Goal: Answer question/provide support: Share knowledge or assist other users

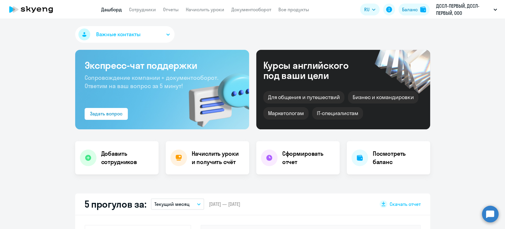
select select "30"
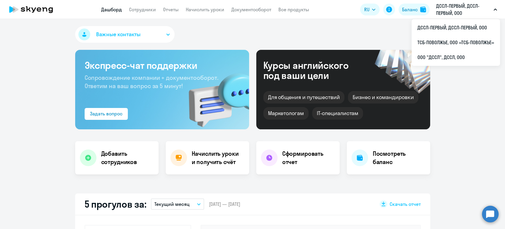
click at [453, 9] on p "ДССЛ-ПЕРВЫЙ, ДССЛ-ПЕРВЫЙ, ООО" at bounding box center [463, 9] width 55 height 14
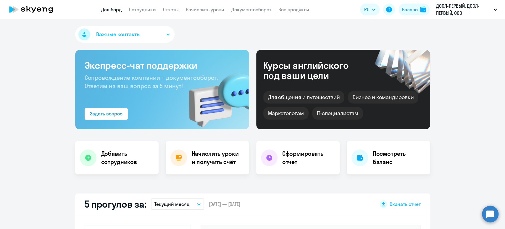
click at [455, 14] on p "ДССЛ-ПЕРВЫЙ, ДССЛ-ПЕРВЫЙ, ООО" at bounding box center [463, 9] width 55 height 14
click at [450, 14] on p "ДССЛ-ПЕРВЫЙ, ДССЛ-ПЕРВЫЙ, ООО" at bounding box center [463, 9] width 55 height 14
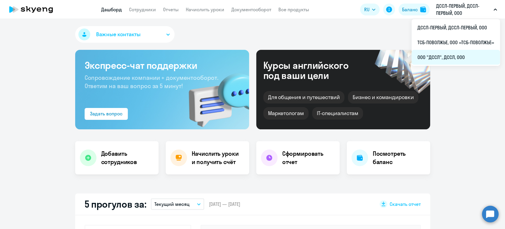
click at [438, 54] on li "ООО "ДССЛ", ДССЛ, ООО" at bounding box center [456, 57] width 88 height 15
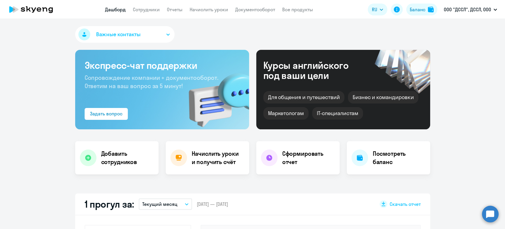
select select "30"
drag, startPoint x: 151, startPoint y: 11, endPoint x: 152, endPoint y: 15, distance: 3.3
click at [150, 11] on link "Сотрудники" at bounding box center [146, 10] width 27 height 6
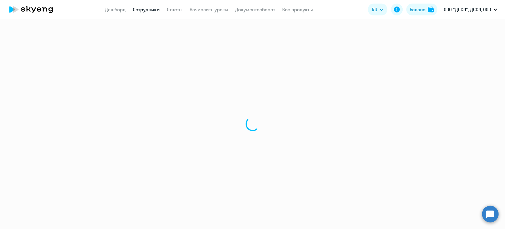
select select "30"
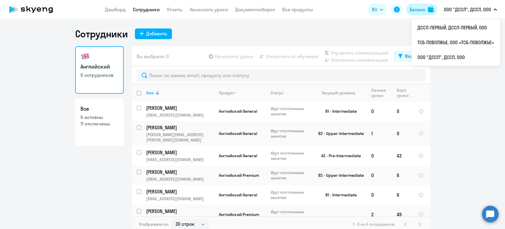
click at [421, 11] on div "Баланс" at bounding box center [418, 9] width 16 height 7
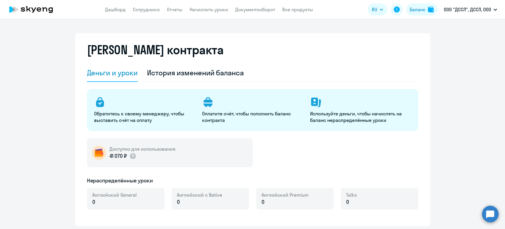
select select "english_adult_not_native_speaker"
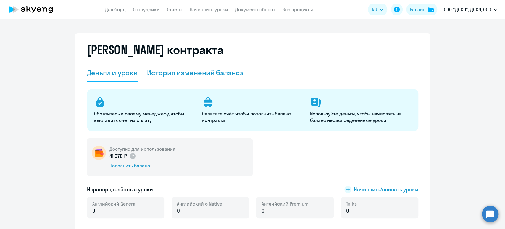
click at [214, 72] on div "История изменений баланса" at bounding box center [195, 72] width 97 height 9
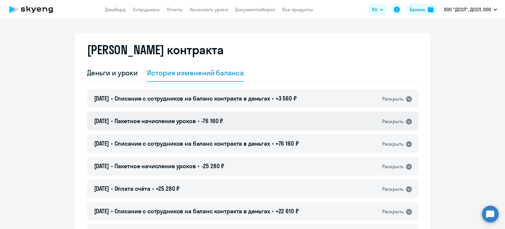
click at [163, 121] on span "Пакетное начисление уроков" at bounding box center [154, 120] width 81 height 7
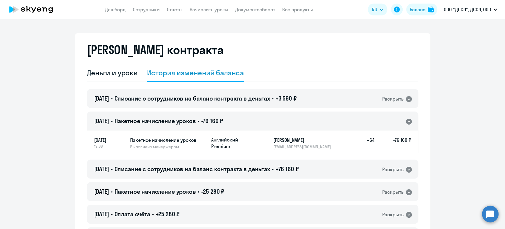
click at [163, 121] on span "Пакетное начисление уроков" at bounding box center [154, 120] width 81 height 7
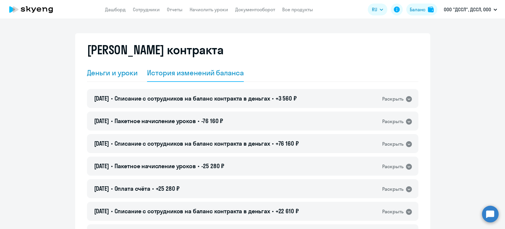
click at [123, 73] on div "Деньги и уроки" at bounding box center [112, 72] width 51 height 9
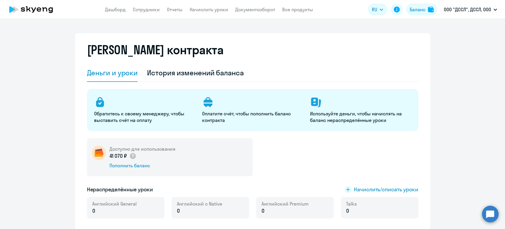
click at [147, 13] on app-menu-item-link "Сотрудники" at bounding box center [146, 9] width 27 height 7
click at [145, 10] on link "Сотрудники" at bounding box center [146, 10] width 27 height 6
select select "30"
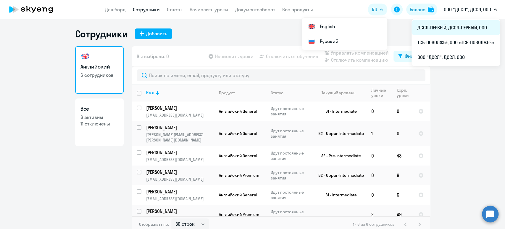
click at [443, 27] on li "ДССЛ-ПЕРВЫЙ, ДССЛ-ПЕРВЫЙ, ООО" at bounding box center [456, 27] width 88 height 15
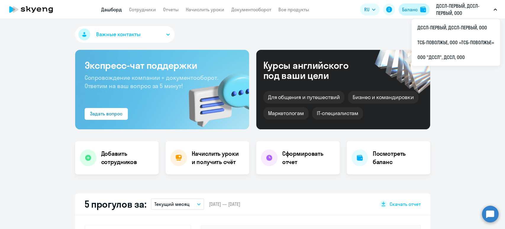
click at [404, 12] on div "Баланс" at bounding box center [410, 9] width 16 height 7
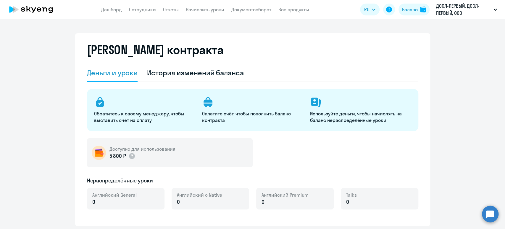
select select "english_adult_not_native_speaker"
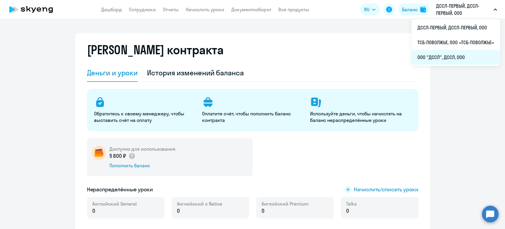
click at [429, 53] on li "ООО "ДССЛ", ДССЛ, ООО" at bounding box center [456, 57] width 88 height 15
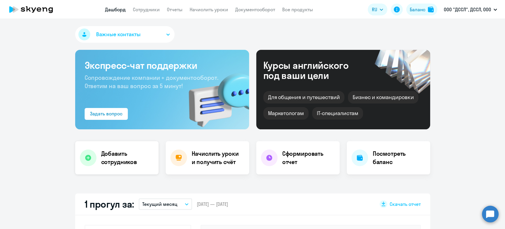
select select "30"
drag, startPoint x: 147, startPoint y: 10, endPoint x: 142, endPoint y: 14, distance: 5.9
click at [146, 10] on link "Сотрудники" at bounding box center [146, 10] width 27 height 6
select select "30"
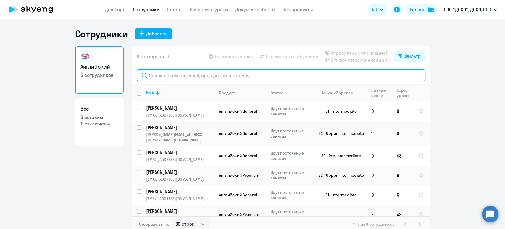
click at [163, 77] on input "text" at bounding box center [281, 75] width 289 height 12
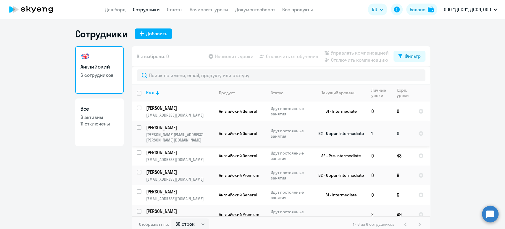
click at [193, 130] on p "[PERSON_NAME]" at bounding box center [179, 127] width 67 height 7
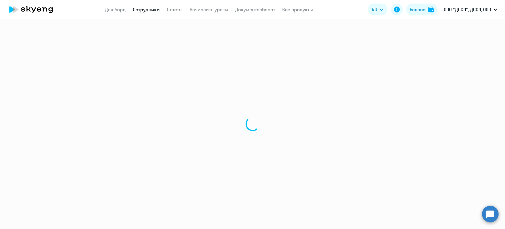
select select "english"
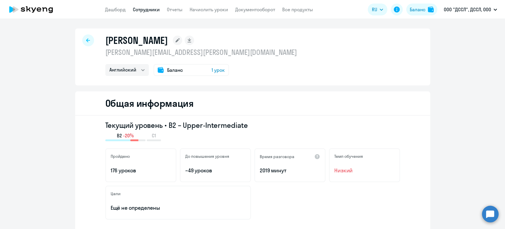
click at [186, 71] on div "Баланс 1 урок" at bounding box center [191, 70] width 75 height 12
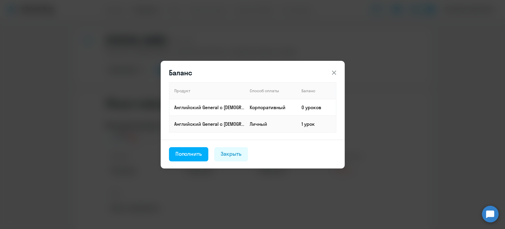
click at [335, 74] on icon at bounding box center [334, 72] width 4 height 4
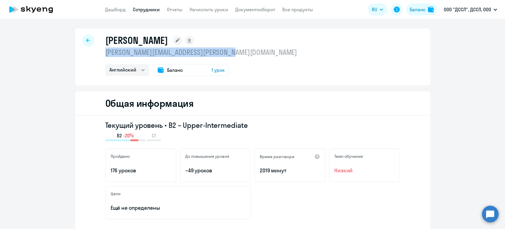
drag, startPoint x: 101, startPoint y: 52, endPoint x: 237, endPoint y: 52, distance: 135.6
click at [237, 52] on div "[PERSON_NAME] [PERSON_NAME][EMAIL_ADDRESS][PERSON_NAME][DOMAIN_NAME] Английский…" at bounding box center [252, 56] width 355 height 57
copy p "[PERSON_NAME][EMAIL_ADDRESS][PERSON_NAME][DOMAIN_NAME]"
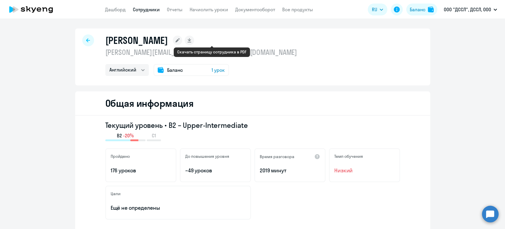
click at [191, 40] on icon at bounding box center [189, 39] width 3 height 3
select select "english"
click at [488, 212] on circle at bounding box center [490, 213] width 17 height 17
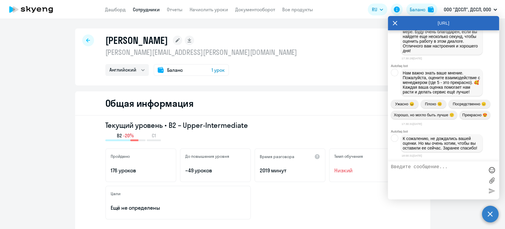
scroll to position [8643, 0]
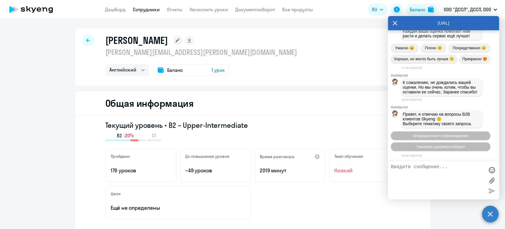
drag, startPoint x: 418, startPoint y: 136, endPoint x: 414, endPoint y: 138, distance: 5.0
click at [419, 136] on span "Операционное сопровождение" at bounding box center [441, 135] width 56 height 4
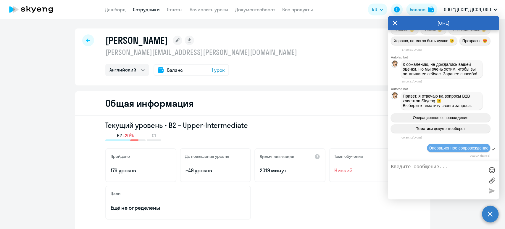
scroll to position [8707, 0]
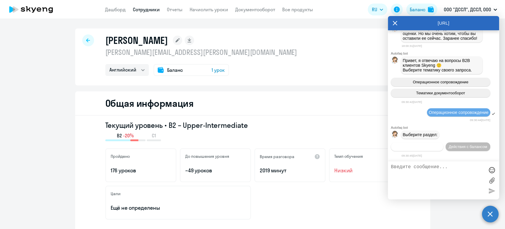
click at [419, 144] on span "Действия по сотрудникам" at bounding box center [417, 146] width 46 height 4
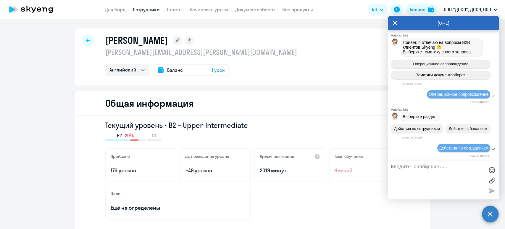
scroll to position [8794, 0]
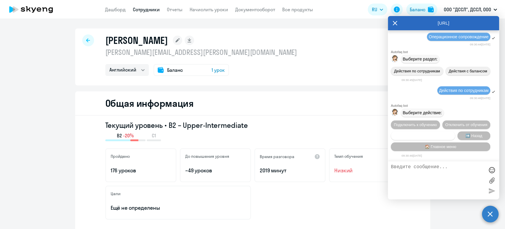
click at [428, 135] on span "Сотруднику нужна помощь" at bounding box center [423, 135] width 48 height 4
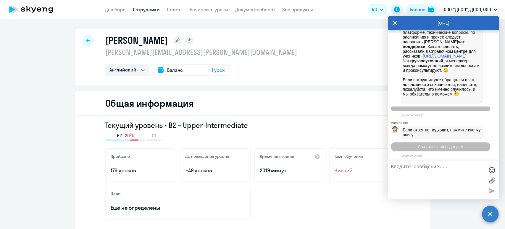
scroll to position [8998, 0]
click at [427, 146] on span "Связаться с менеджером" at bounding box center [440, 146] width 45 height 4
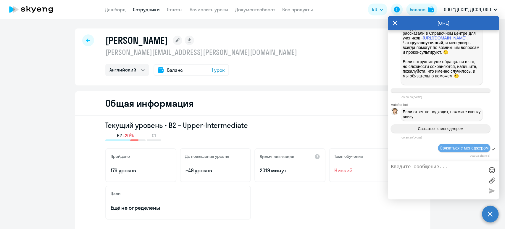
scroll to position [9016, 0]
click at [409, 168] on textarea at bounding box center [438, 180] width 94 height 32
paste textarea "[PERSON_NAME][EMAIL_ADDRESS][PERSON_NAME][DOMAIN_NAME]"
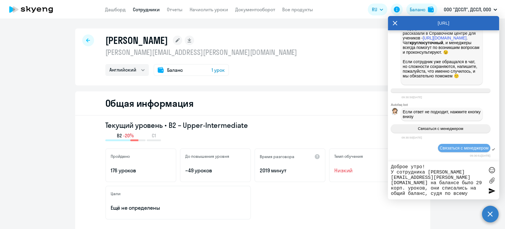
click at [475, 185] on textarea "Доброе утро! У сотрудника [PERSON_NAME][EMAIL_ADDRESS][PERSON_NAME][DOMAIN_NAME…" at bounding box center [438, 180] width 94 height 32
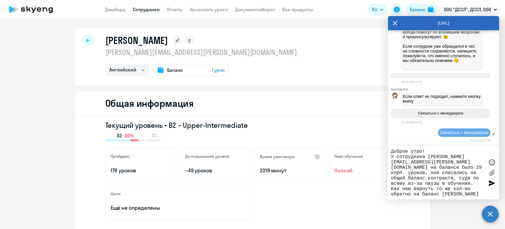
type textarea "Доброе утро! У сотрудника [PERSON_NAME][EMAIL_ADDRESS][PERSON_NAME][DOMAIN_NAME…"
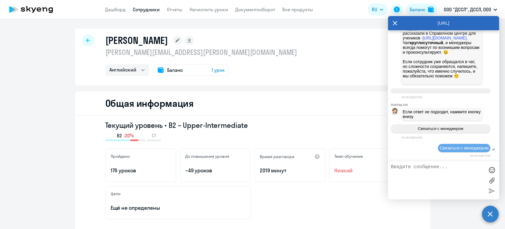
scroll to position [9067, 0]
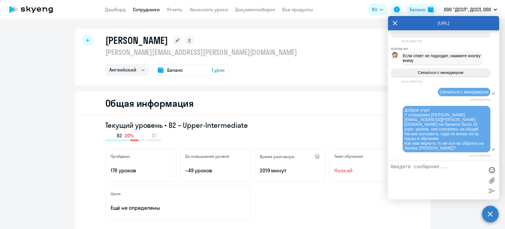
click at [417, 7] on div "Баланс" at bounding box center [418, 9] width 16 height 7
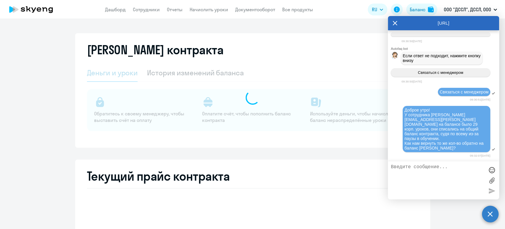
select select "english_adult_not_native_speaker"
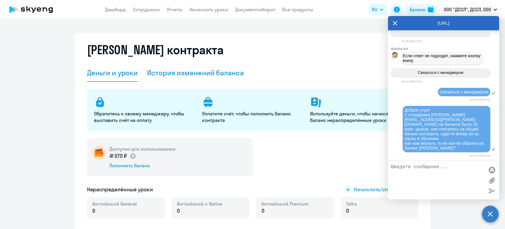
click at [194, 76] on div "История изменений баланса" at bounding box center [195, 72] width 97 height 9
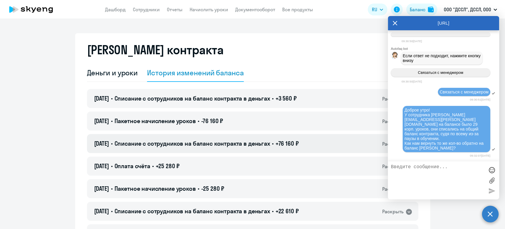
click at [180, 141] on span "Списание с сотрудников на баланс контракта в деньгах" at bounding box center [192, 142] width 156 height 7
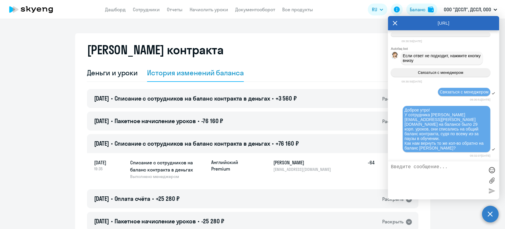
click at [207, 145] on span "Списание с сотрудников на баланс контракта в деньгах" at bounding box center [192, 142] width 156 height 7
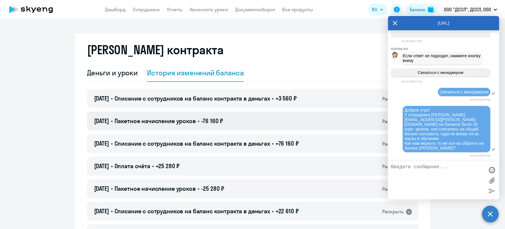
click at [194, 123] on span "Пакетное начисление уроков" at bounding box center [154, 120] width 81 height 7
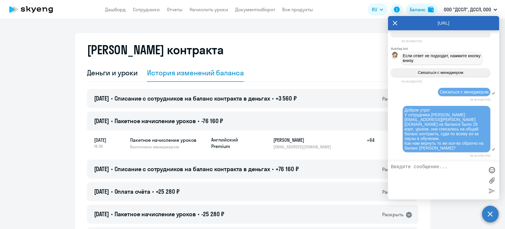
click at [194, 123] on span "Пакетное начисление уроков" at bounding box center [154, 120] width 81 height 7
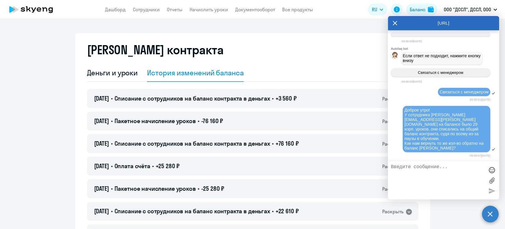
click at [403, 168] on textarea at bounding box center [438, 180] width 94 height 32
type textarea "Хотя в истории изменений баланса нет строчки с его уроками"
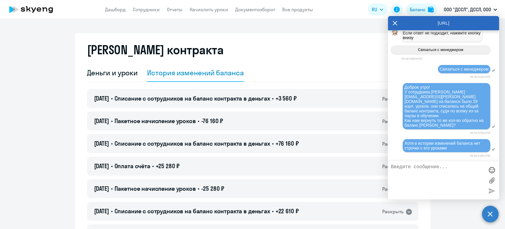
scroll to position [9090, 0]
click at [233, 104] on div "[DATE] • Списание с сотрудников на баланс контракта в деньгах • +3 560 ₽ Раскры…" at bounding box center [253, 98] width 332 height 19
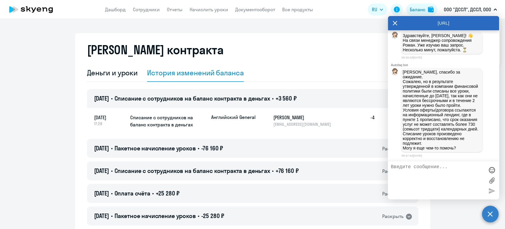
scroll to position [9231, 0]
